Goal: Find specific page/section: Find specific page/section

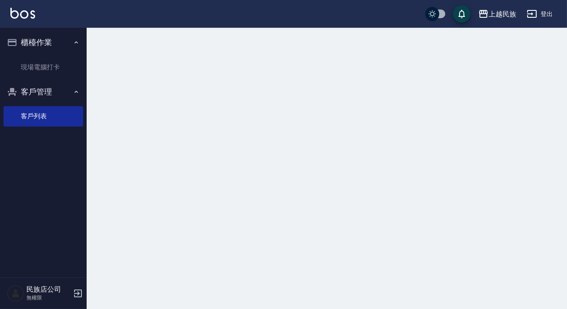
click at [217, 88] on div at bounding box center [283, 154] width 567 height 309
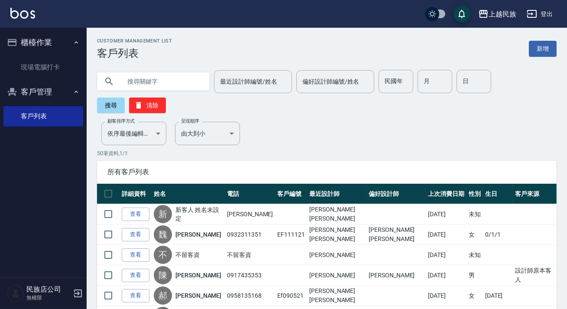
click at [186, 77] on input "text" at bounding box center [161, 81] width 81 height 23
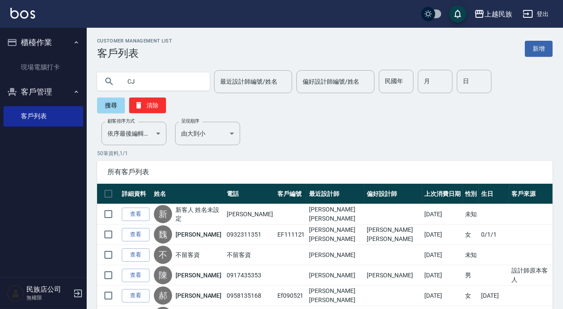
type input "C"
type input "[PERSON_NAME]"
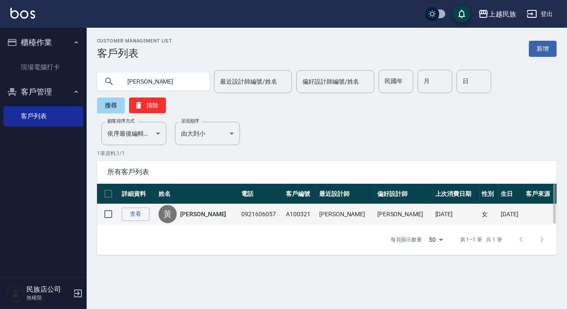
click at [199, 214] on link "[PERSON_NAME]" at bounding box center [203, 214] width 46 height 9
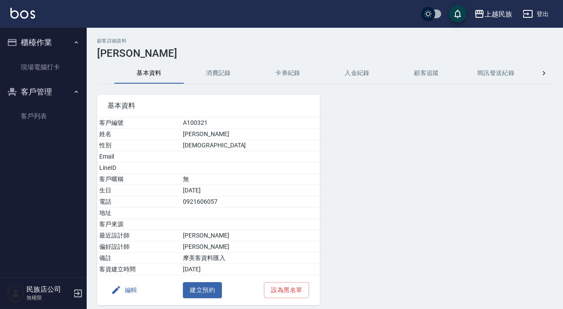
click at [225, 80] on button "消費記錄" at bounding box center [218, 73] width 69 height 21
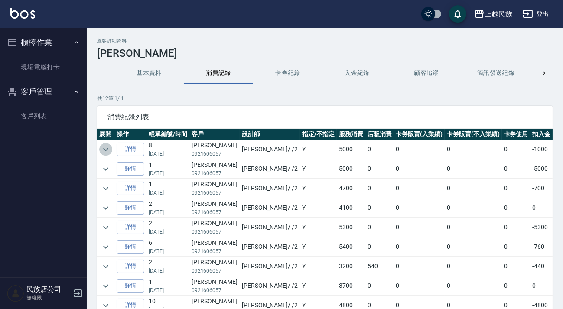
click at [103, 148] on icon "expand row" at bounding box center [106, 149] width 10 height 10
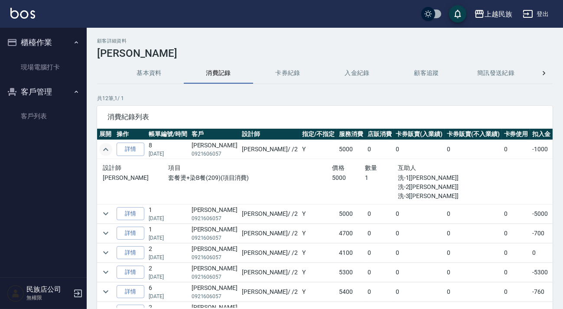
click at [100, 147] on button "expand row" at bounding box center [105, 149] width 13 height 13
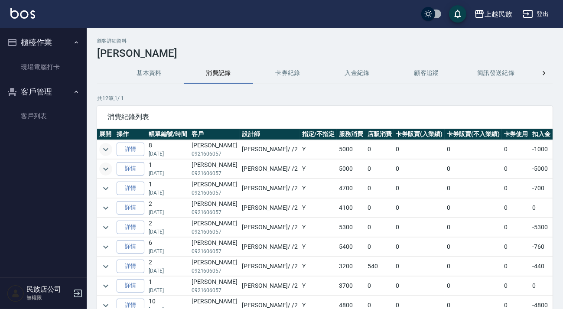
click at [111, 168] on button "expand row" at bounding box center [105, 169] width 13 height 13
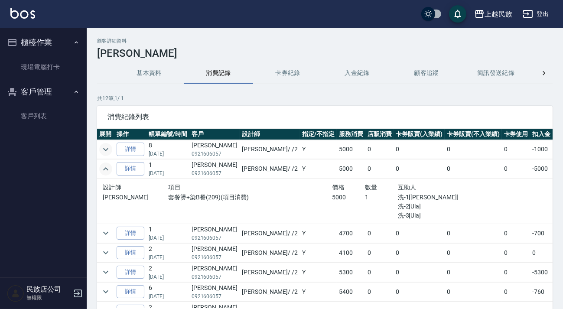
click at [108, 168] on icon "expand row" at bounding box center [106, 169] width 10 height 10
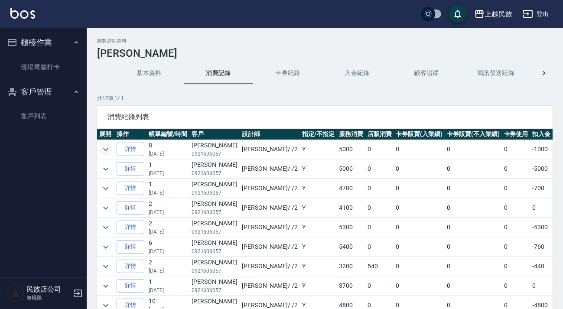
click at [22, 12] on img at bounding box center [22, 13] width 25 height 11
